Goal: Task Accomplishment & Management: Use online tool/utility

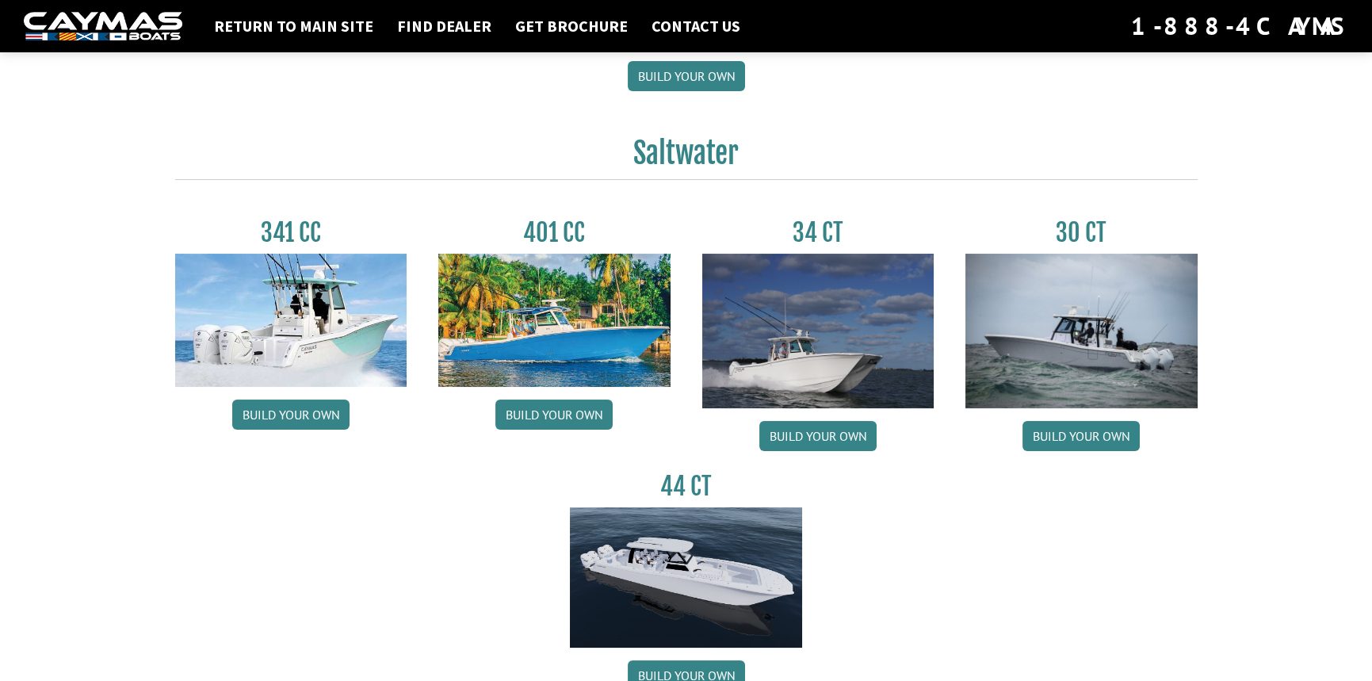
scroll to position [651, 0]
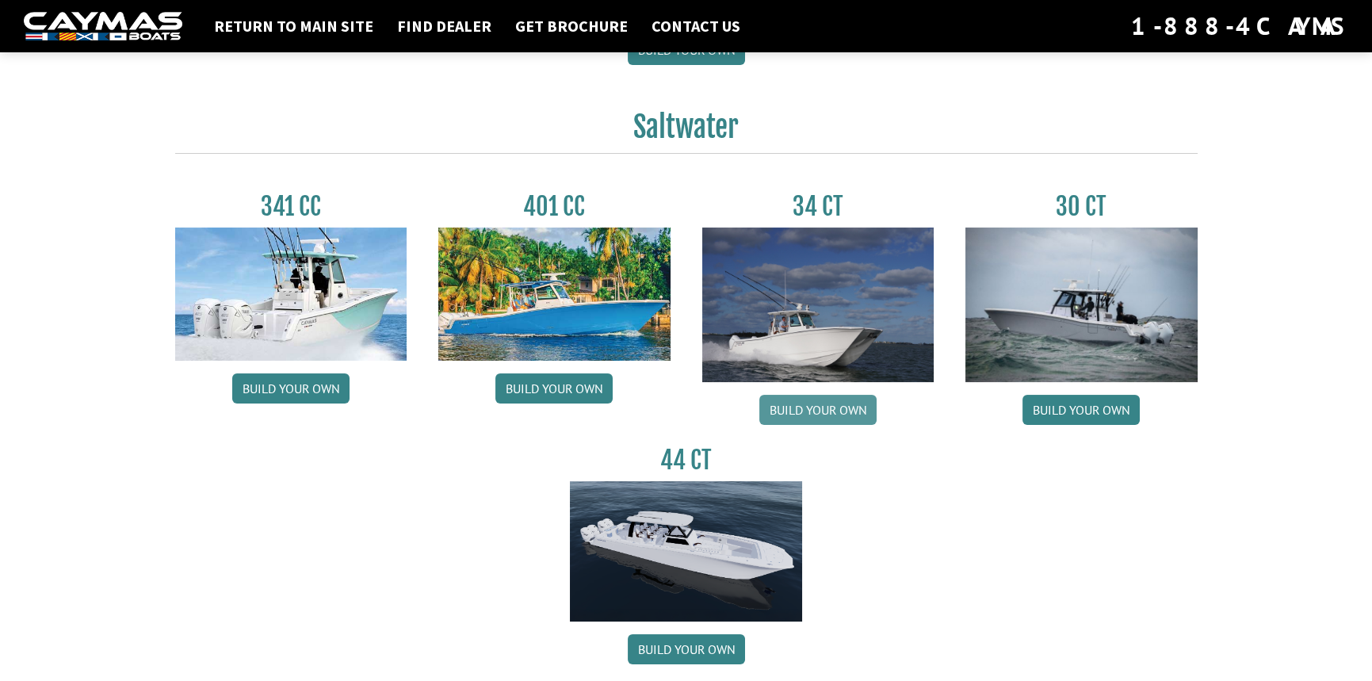
click at [842, 407] on link "Build your own" at bounding box center [817, 410] width 117 height 30
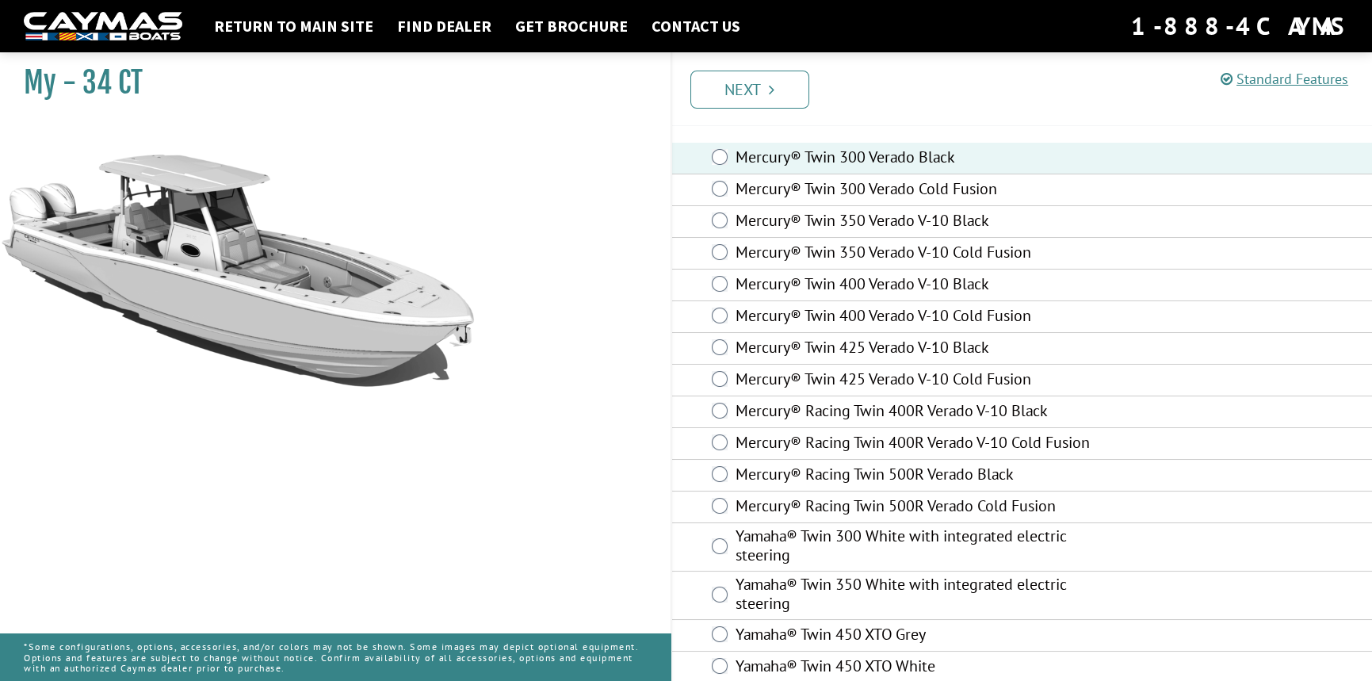
scroll to position [63, 0]
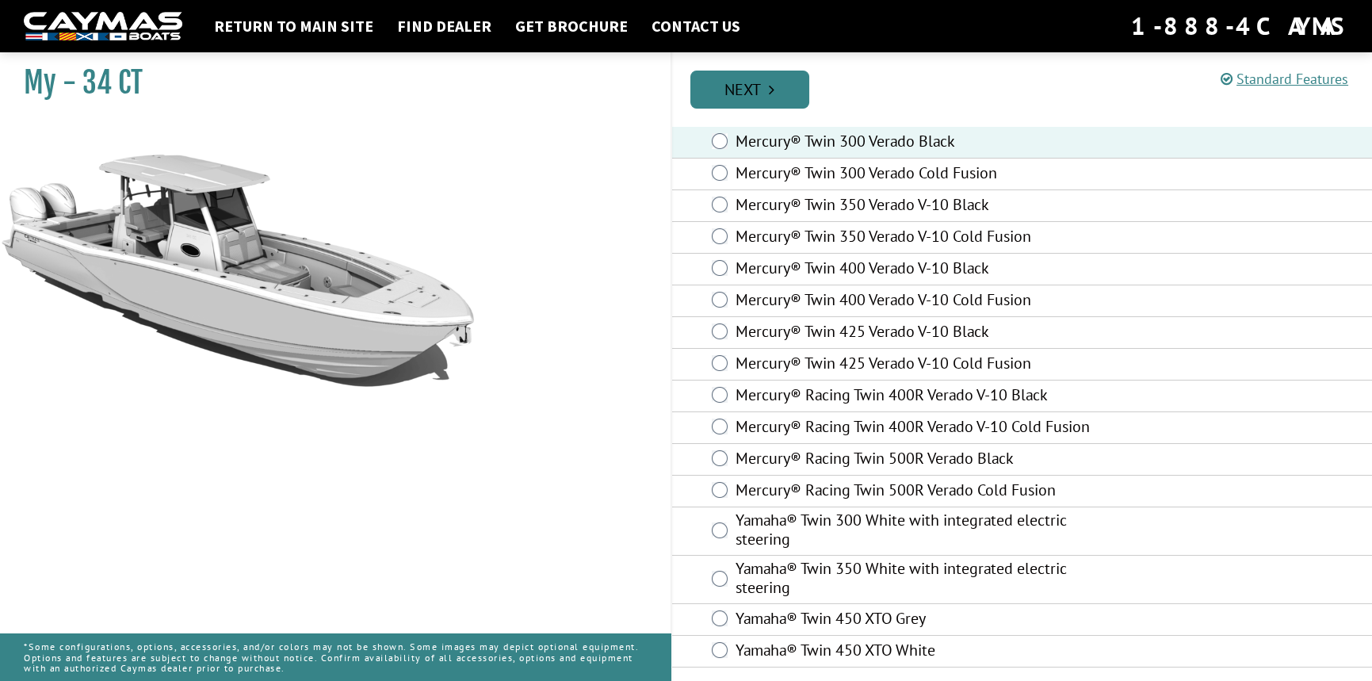
click at [753, 85] on link "Next" at bounding box center [749, 90] width 119 height 38
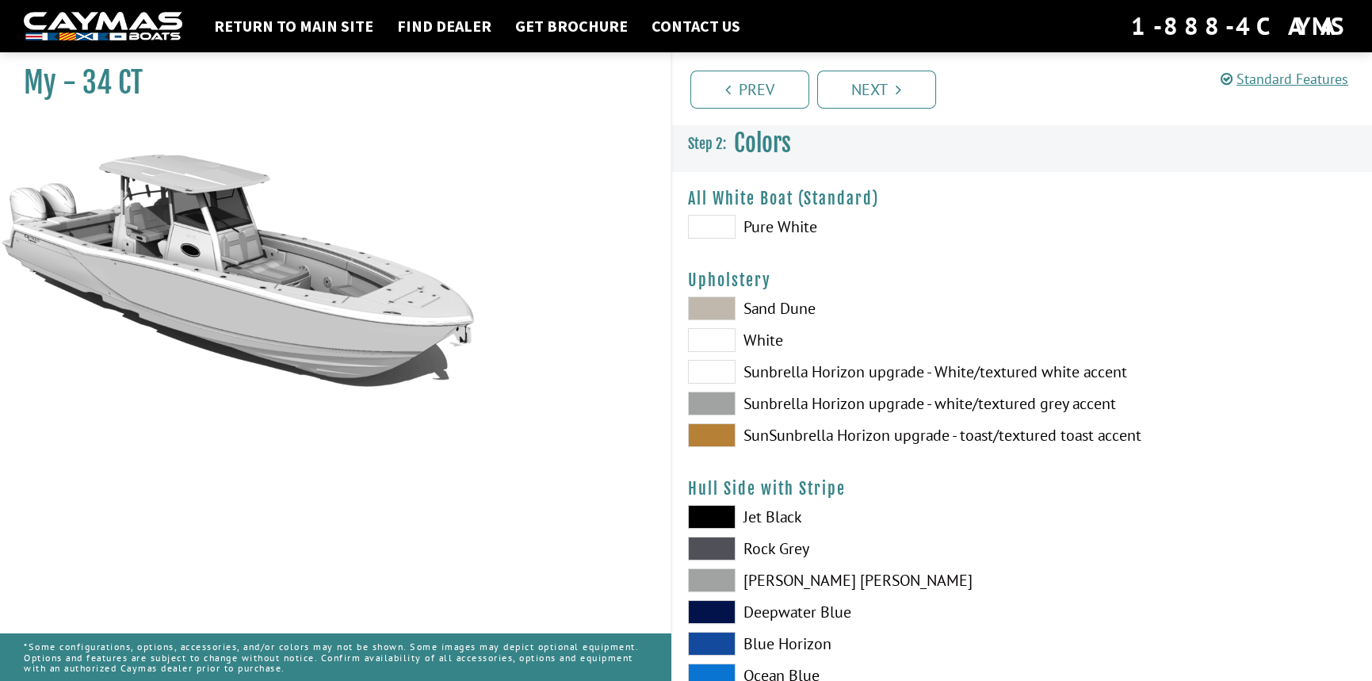
scroll to position [0, 0]
click at [718, 224] on span at bounding box center [712, 228] width 48 height 24
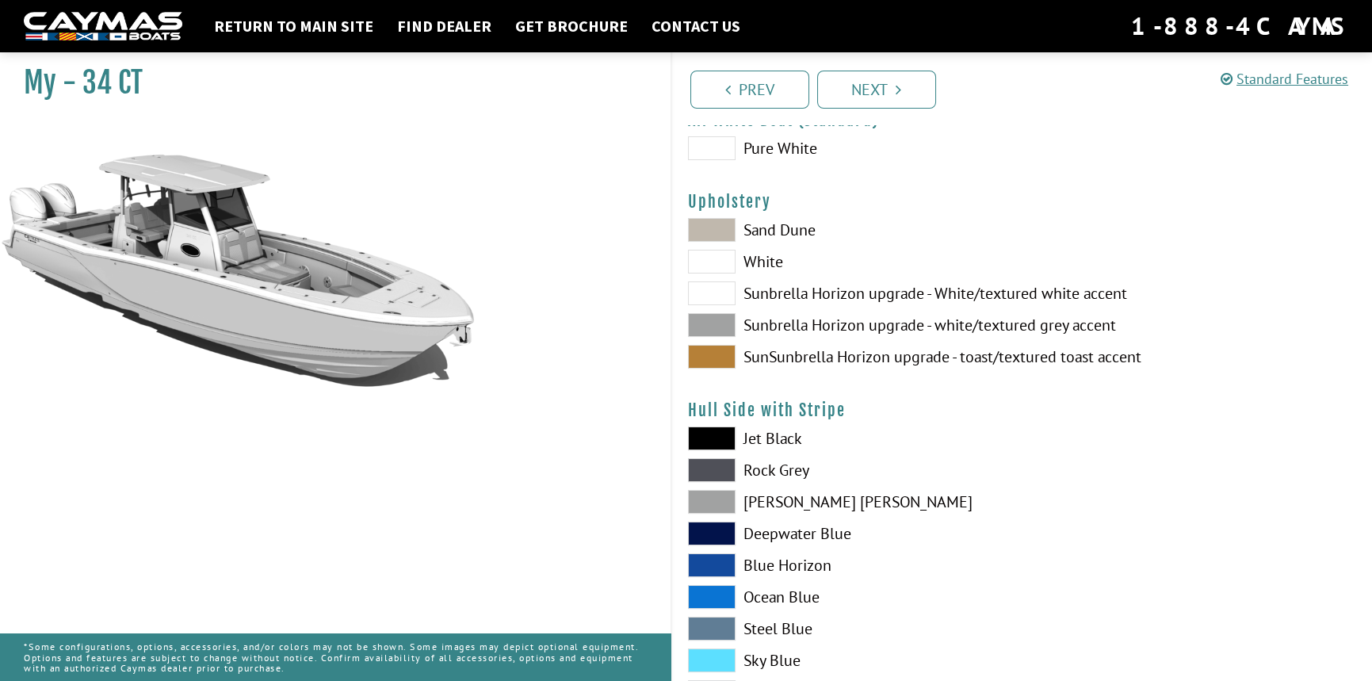
click at [706, 232] on span at bounding box center [712, 230] width 48 height 24
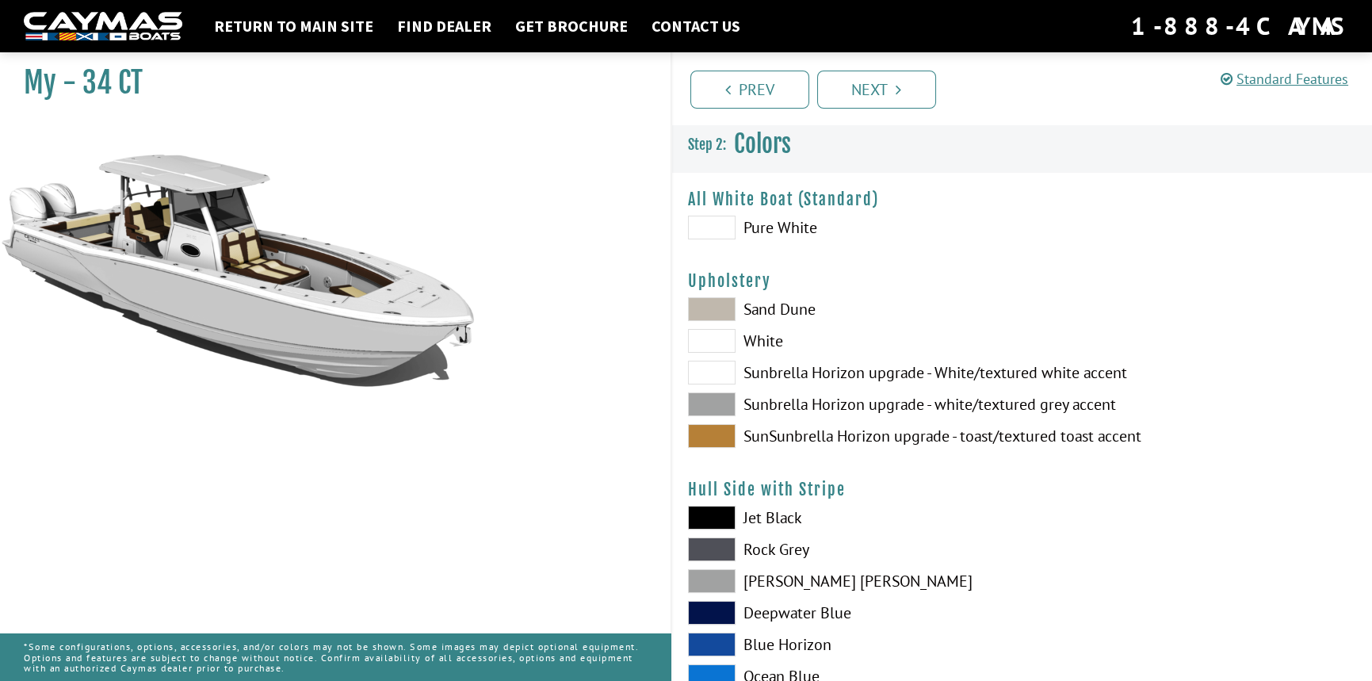
click at [725, 220] on span at bounding box center [712, 228] width 48 height 24
click at [721, 224] on span at bounding box center [712, 228] width 48 height 24
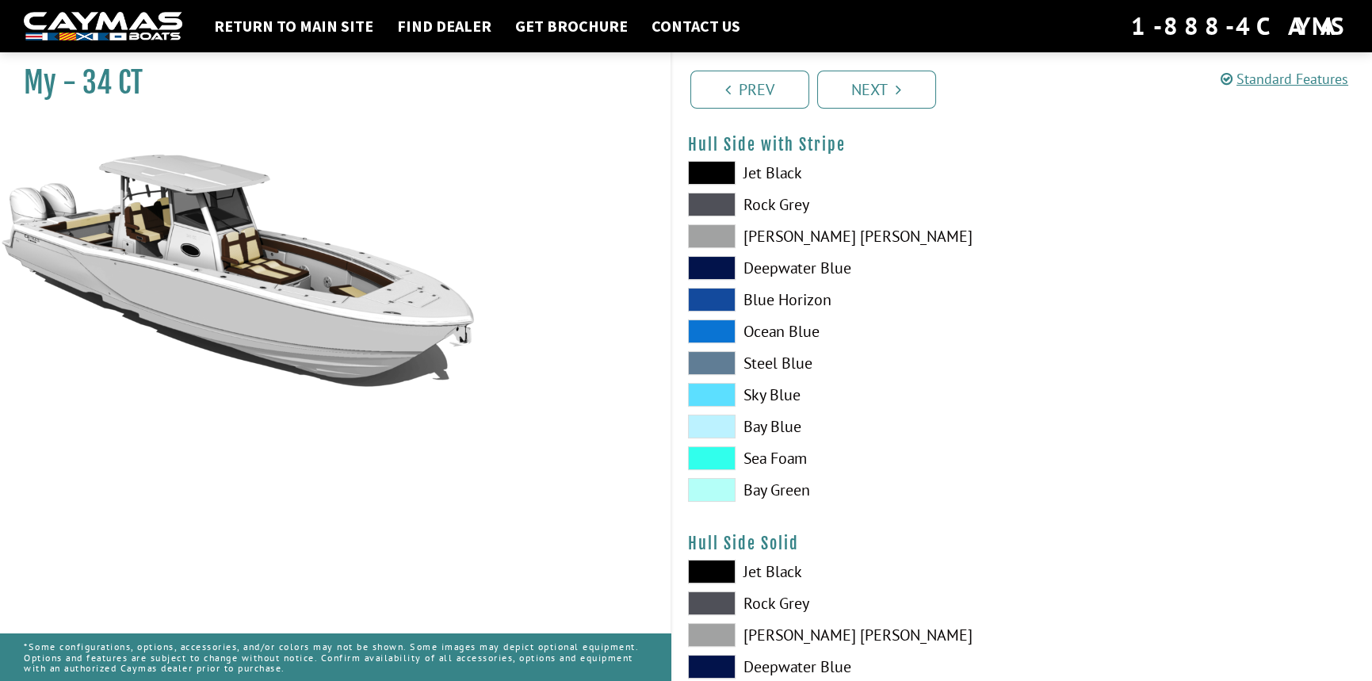
scroll to position [317, 0]
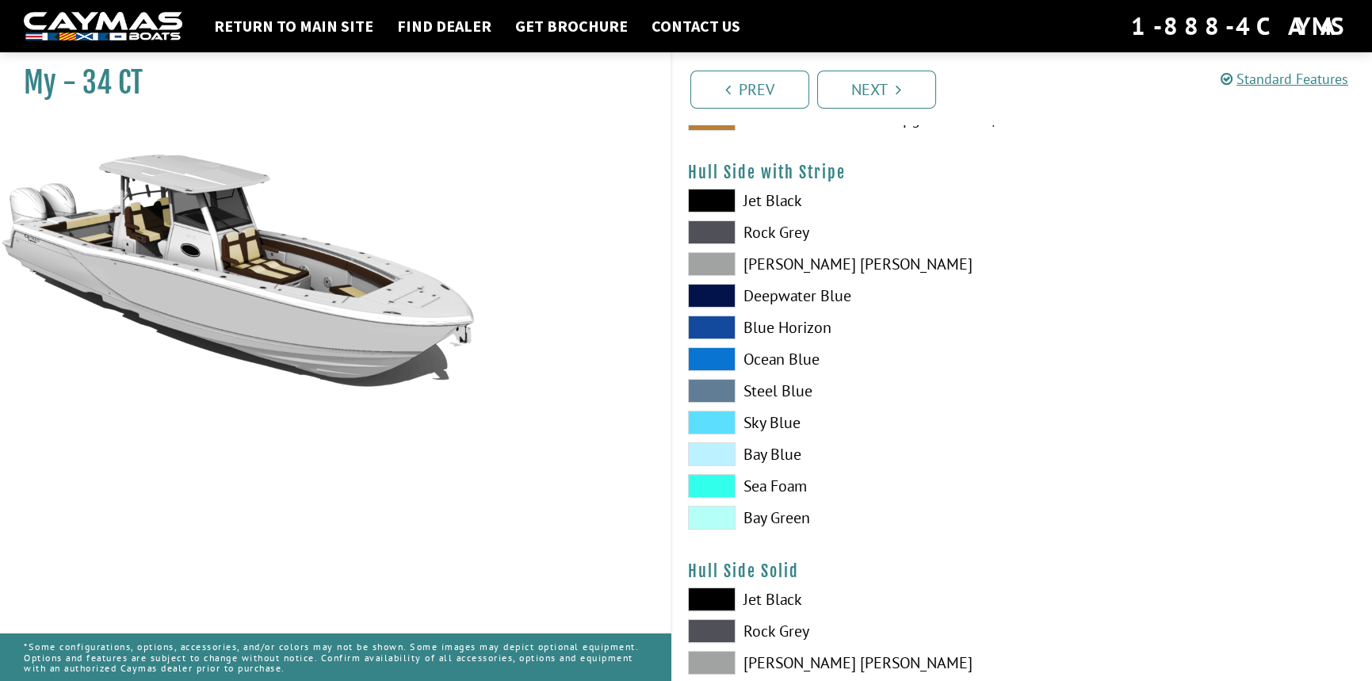
click at [716, 292] on span at bounding box center [712, 296] width 48 height 24
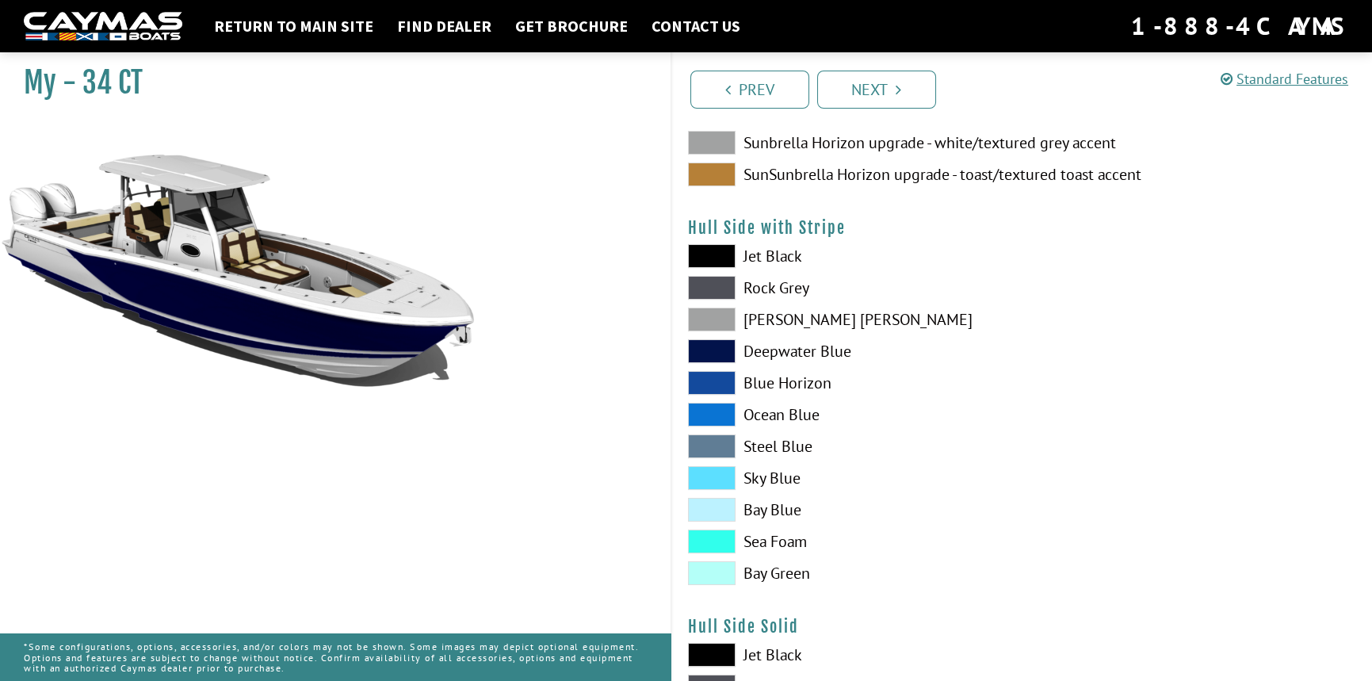
scroll to position [238, 0]
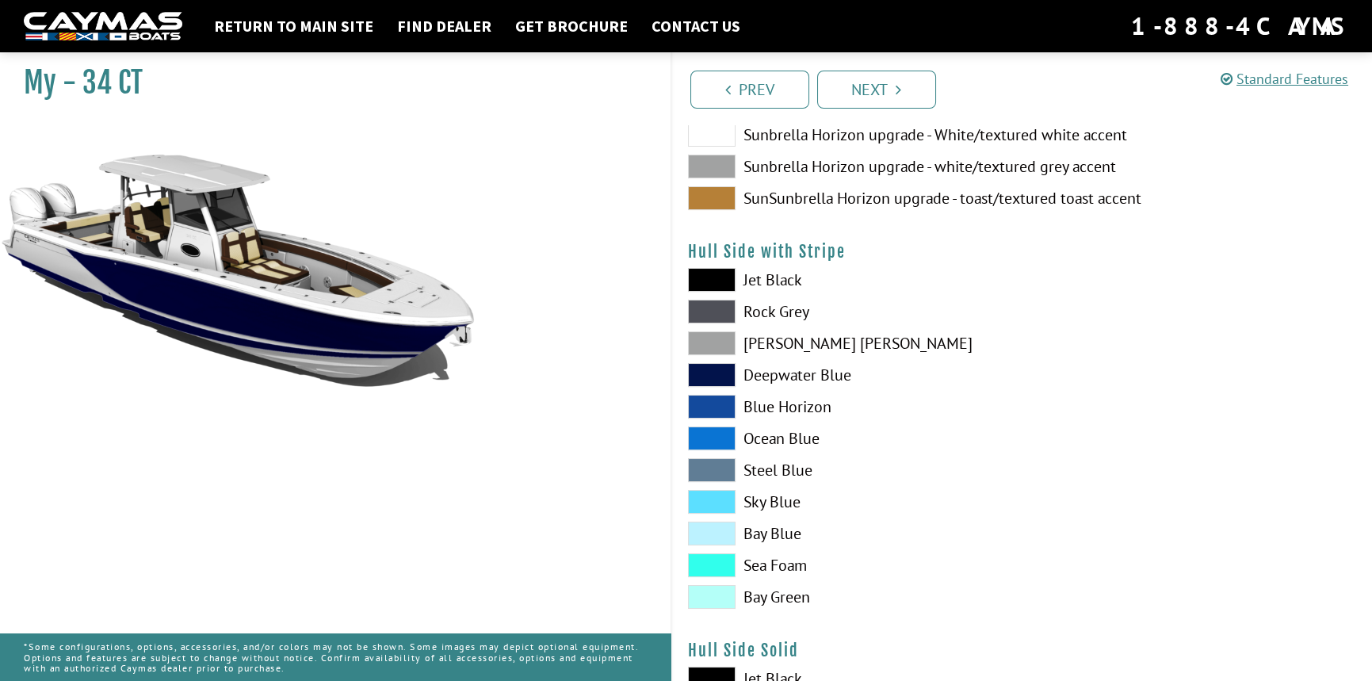
click at [707, 437] on span at bounding box center [712, 438] width 48 height 24
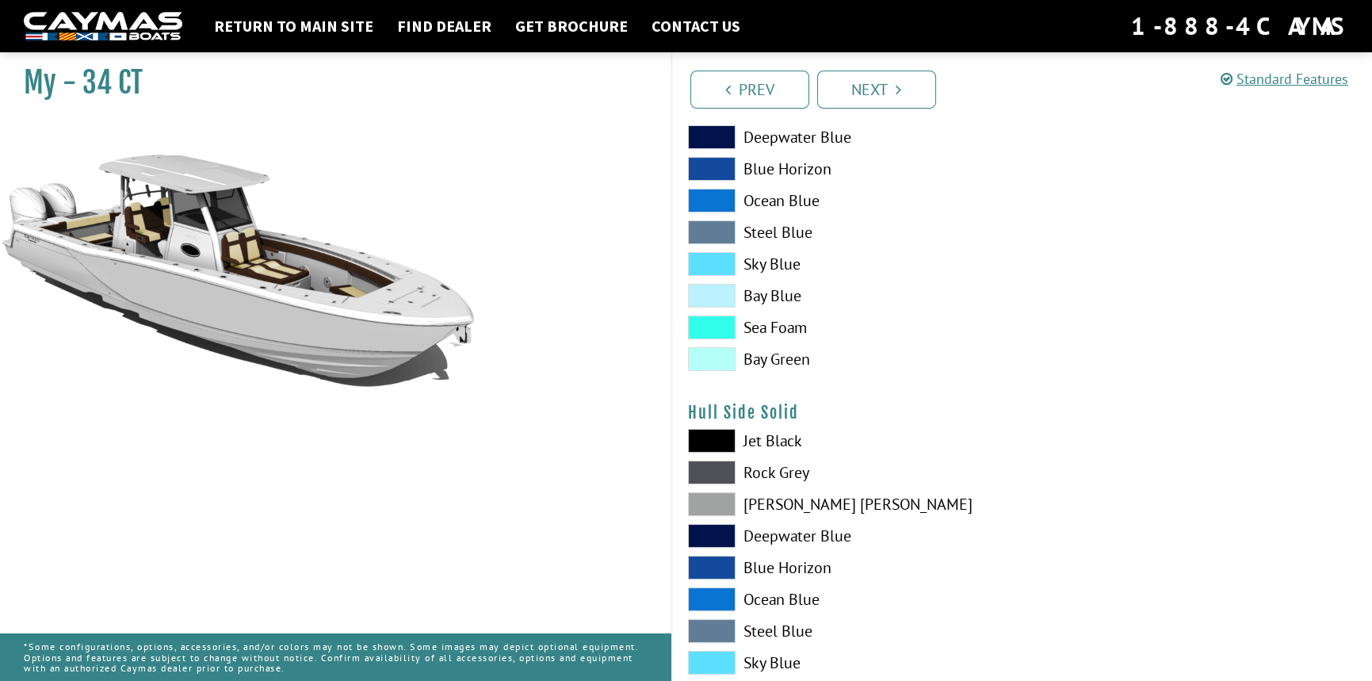
scroll to position [555, 0]
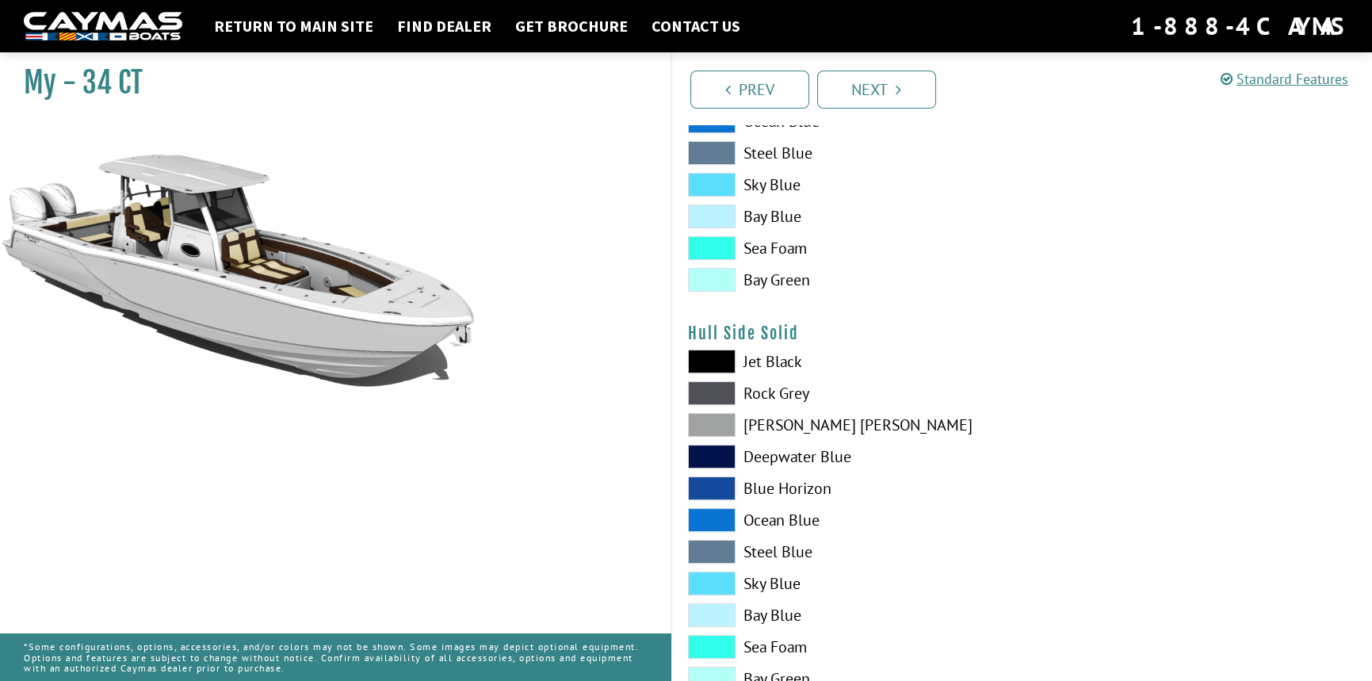
click at [716, 584] on span at bounding box center [712, 583] width 48 height 24
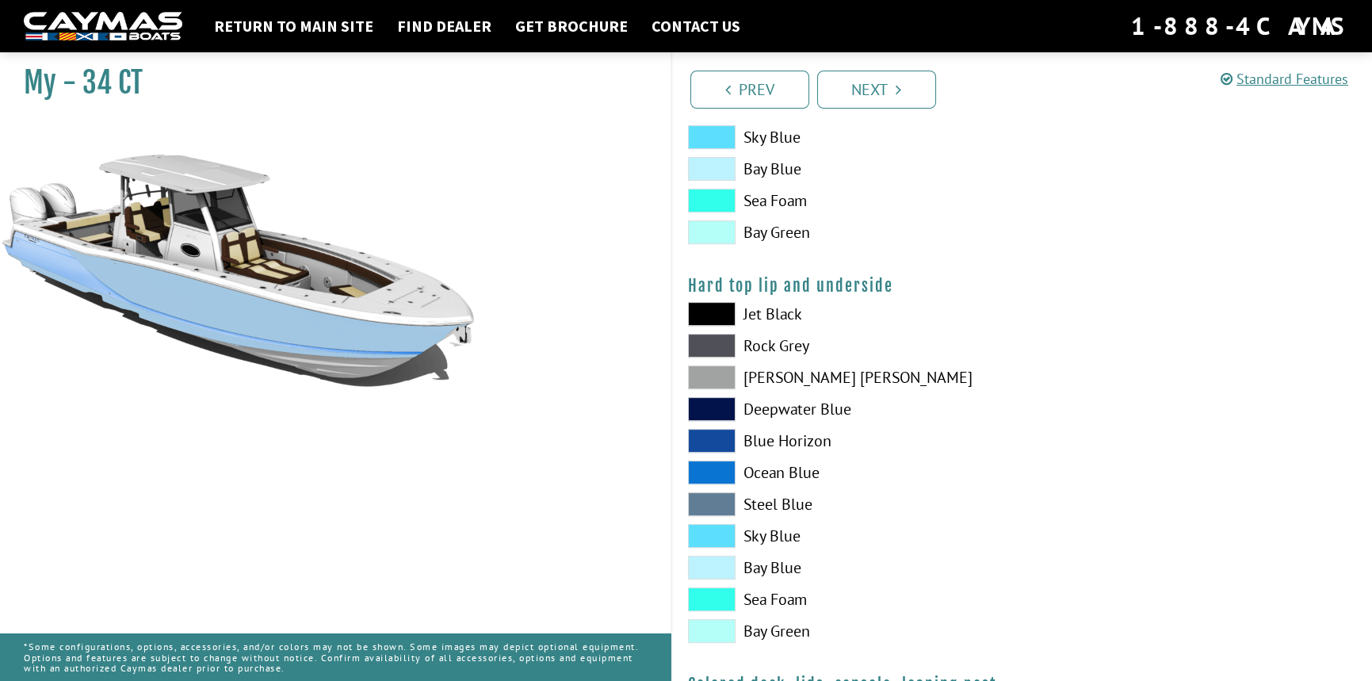
scroll to position [1426, 0]
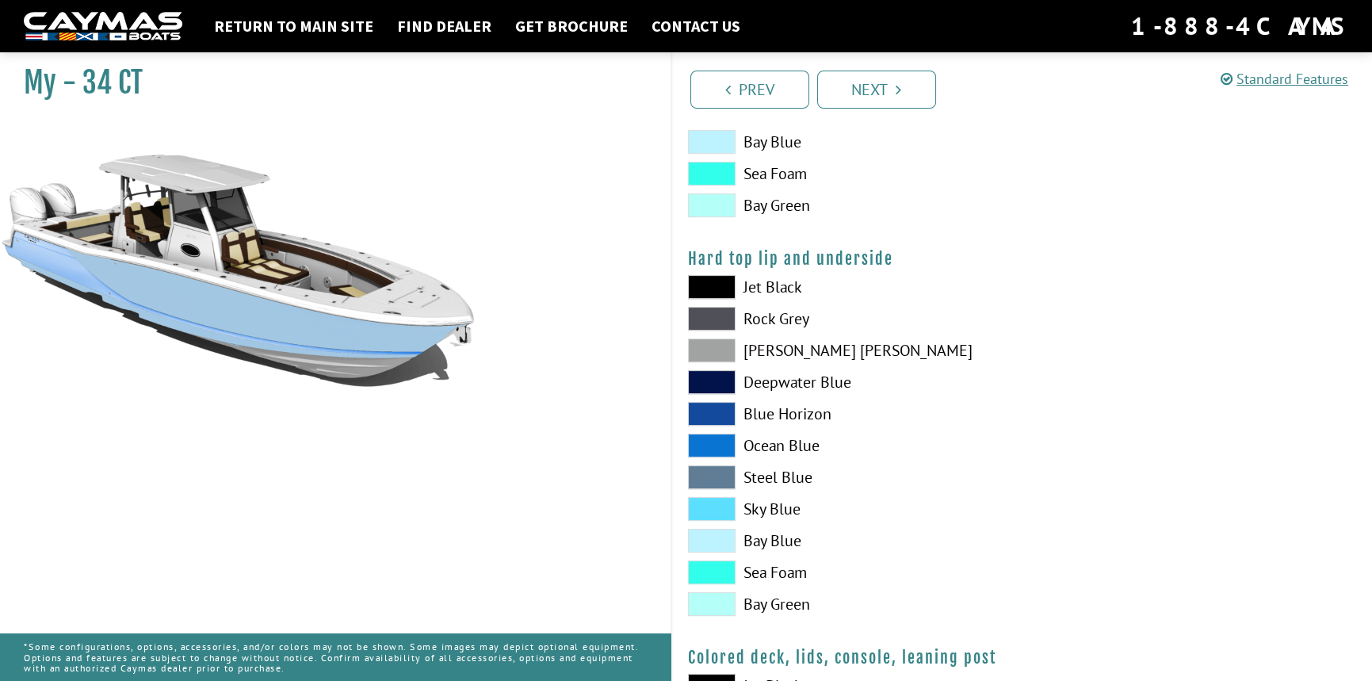
click at [721, 345] on span at bounding box center [712, 350] width 48 height 24
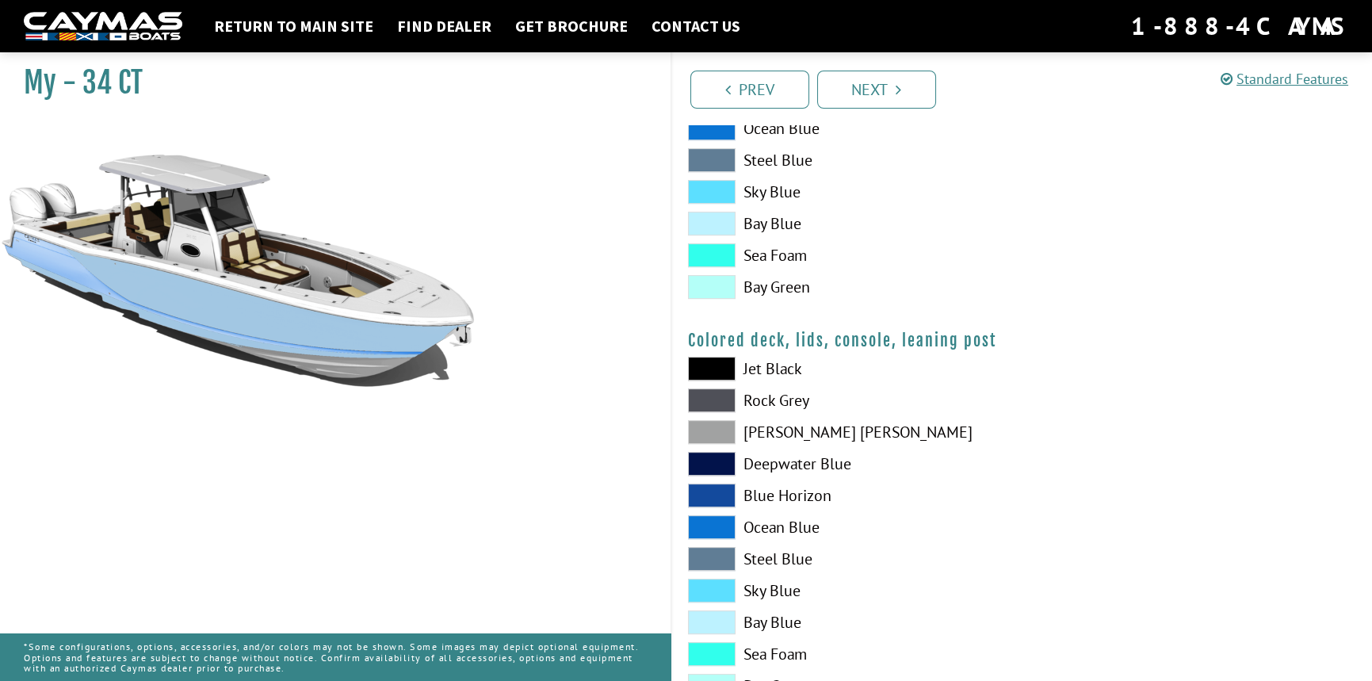
scroll to position [1803, 0]
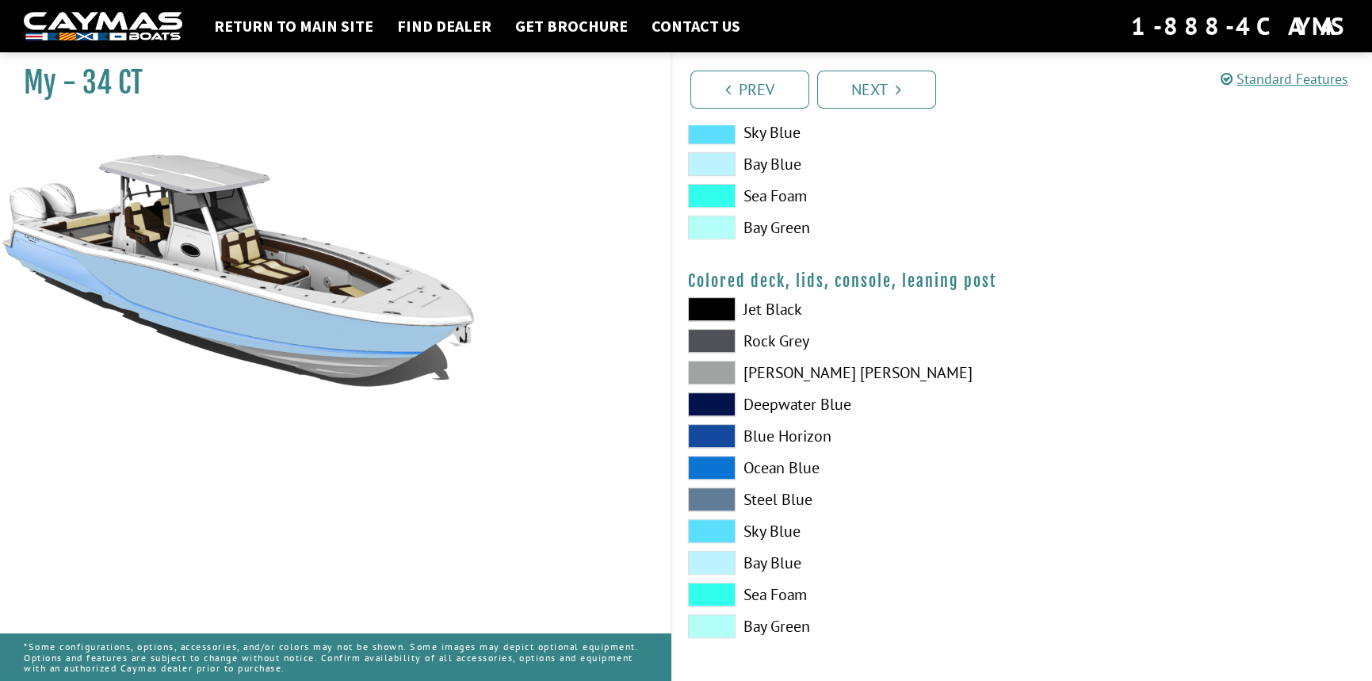
click at [712, 620] on span at bounding box center [712, 626] width 48 height 24
click at [865, 90] on link "Next" at bounding box center [876, 90] width 119 height 38
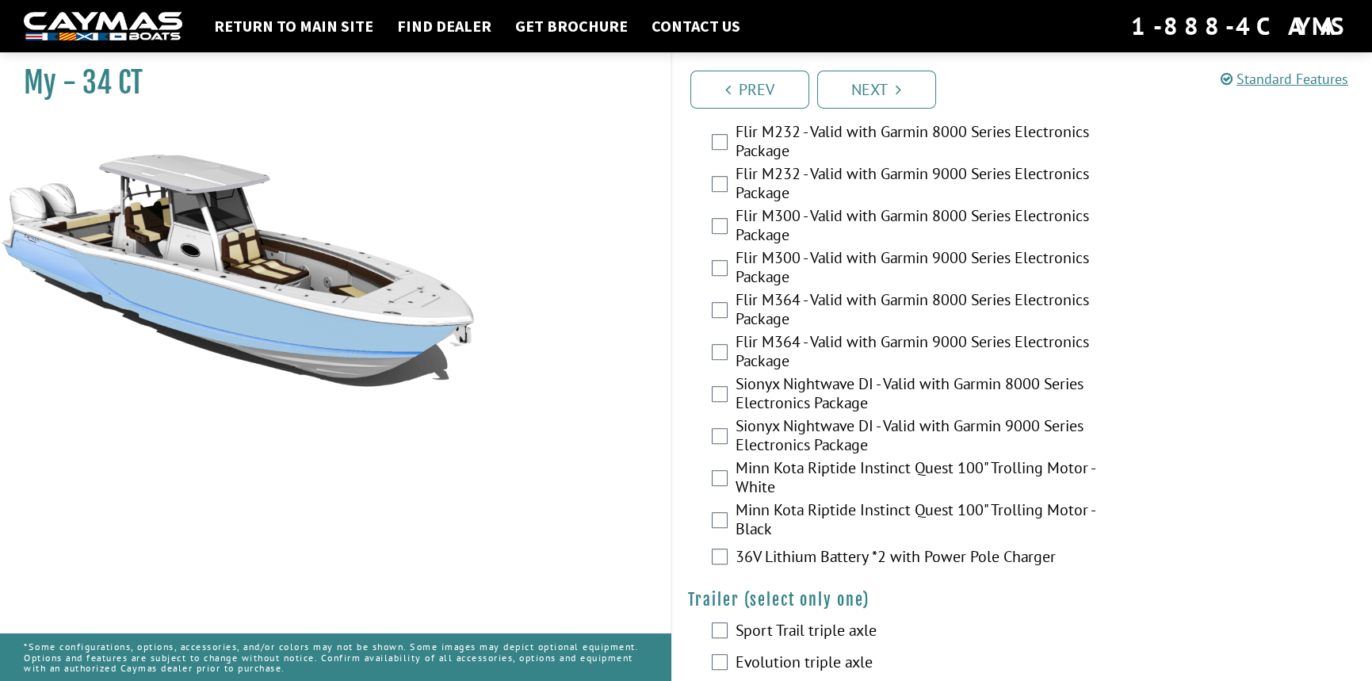
scroll to position [3044, 0]
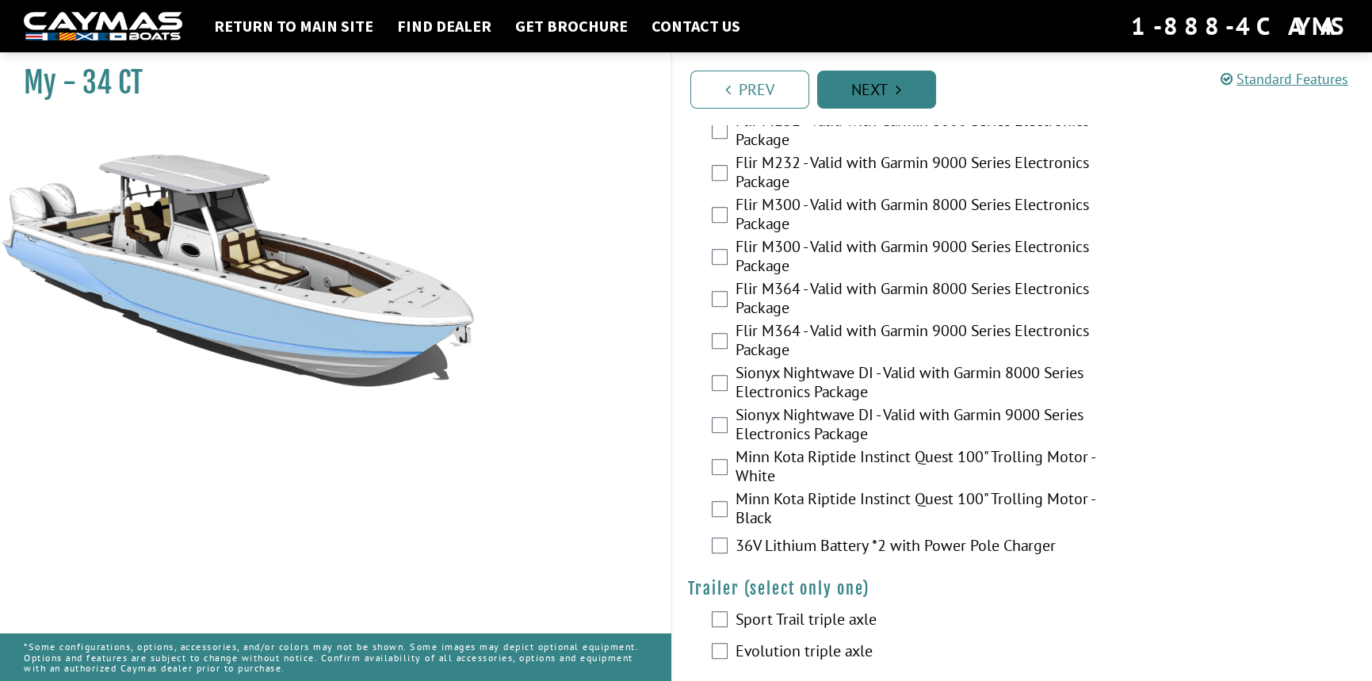
click at [889, 91] on link "Next" at bounding box center [876, 90] width 119 height 38
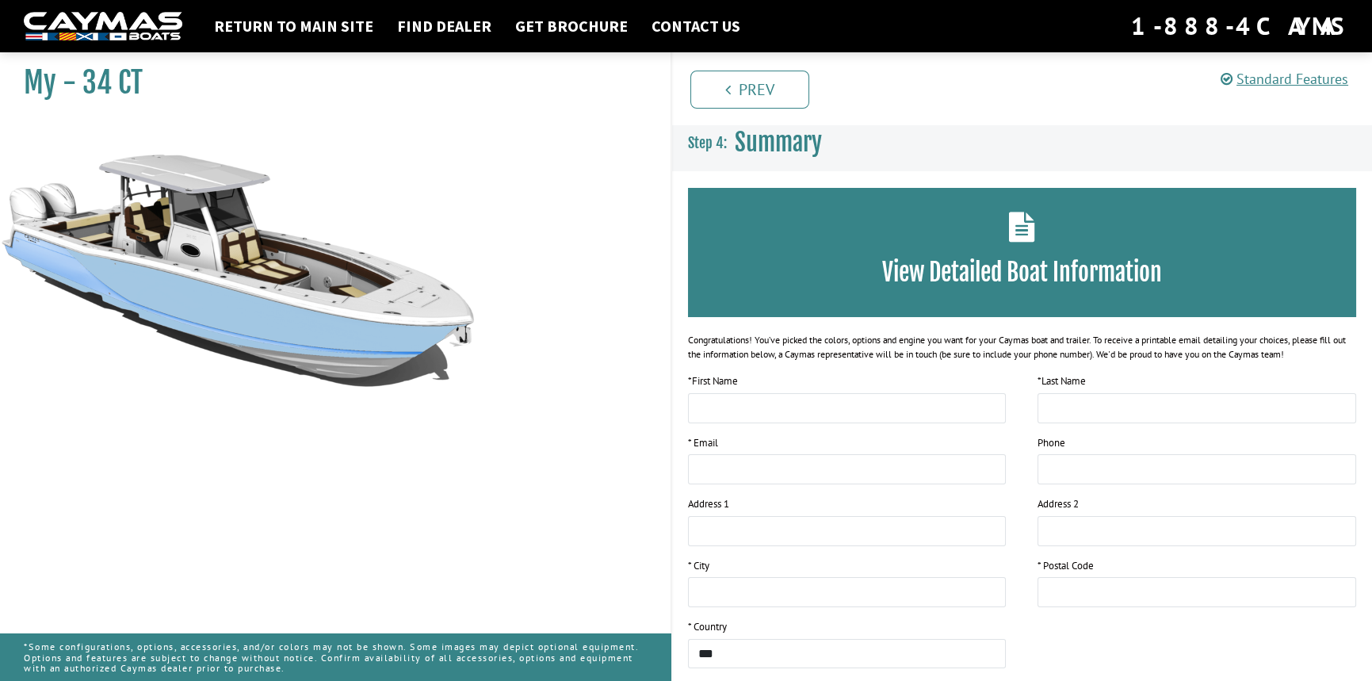
scroll to position [0, 0]
